Goal: Use online tool/utility: Utilize a website feature to perform a specific function

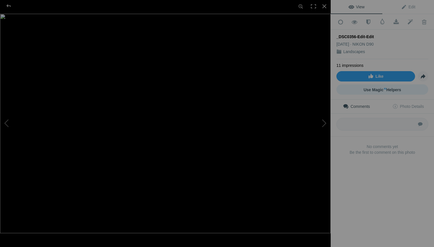
click at [384, 87] on sup "AI" at bounding box center [385, 89] width 3 height 6
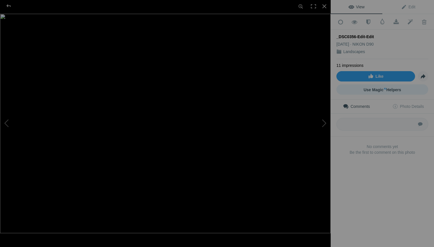
click at [404, 86] on link "Use Magic AI Helpers" at bounding box center [383, 89] width 92 height 10
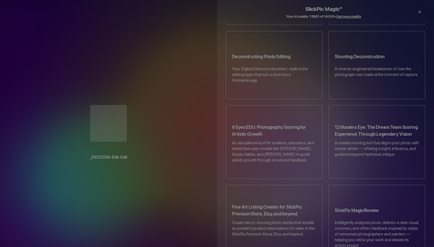
scroll to position [254, 0]
